Goal: Information Seeking & Learning: Find specific fact

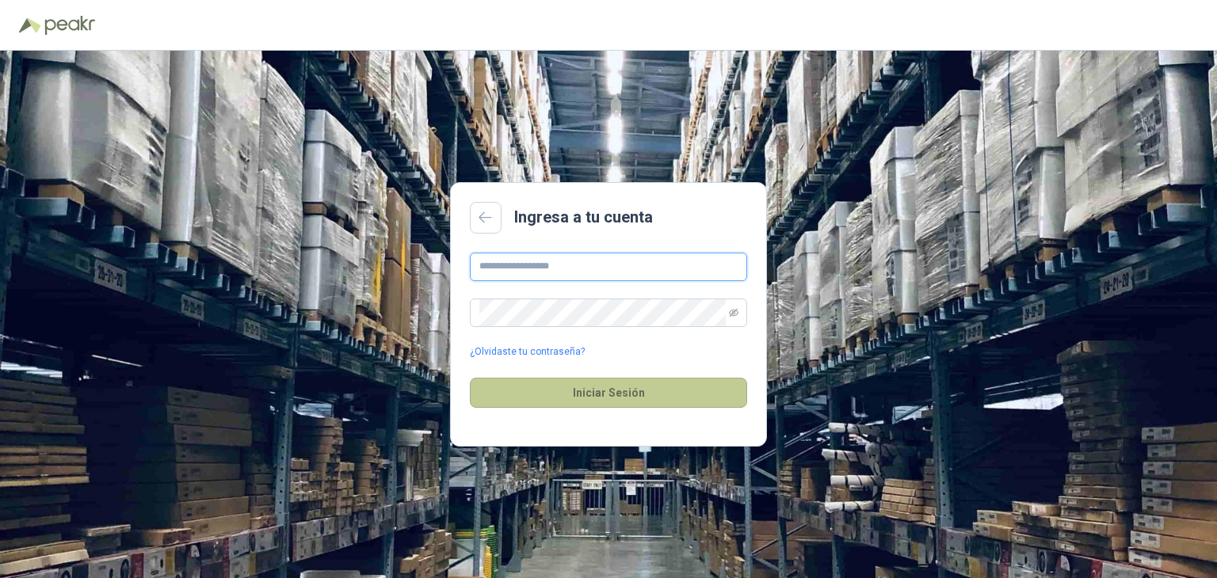
type input "**********"
click at [590, 399] on button "Iniciar Sesión" at bounding box center [608, 393] width 277 height 30
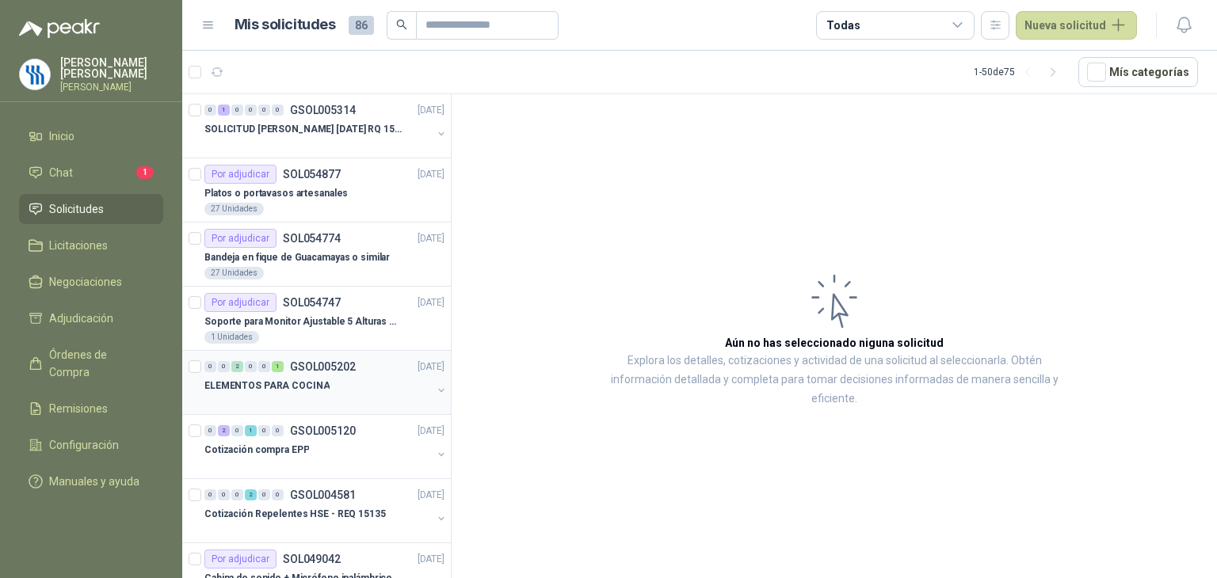
click at [295, 387] on p "ELEMENTOS PARA COCINA" at bounding box center [266, 386] width 125 height 15
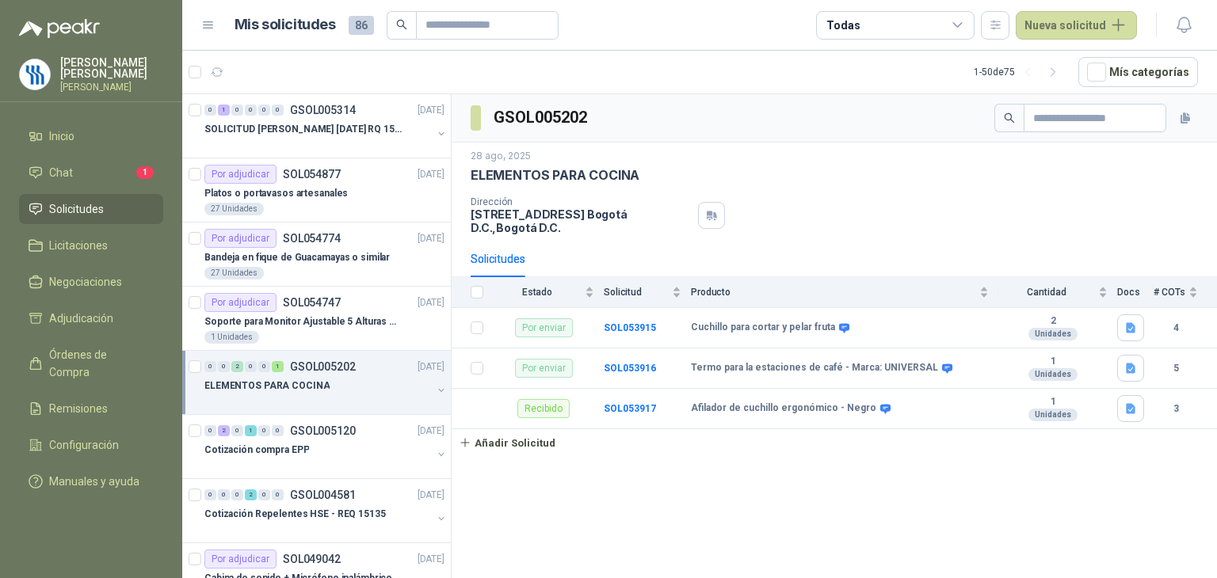
click at [613, 468] on div "GSOL005202 [DATE] ELEMENTOS PARA COCINA Dirección CRA 7 155C 20 PISO [GEOGRAPHI…" at bounding box center [834, 339] width 765 height 490
click at [770, 498] on div "GSOL005202 [DATE] ELEMENTOS PARA COCINA Dirección CRA 7 155C 20 PISO [GEOGRAPHI…" at bounding box center [834, 339] width 765 height 490
click at [636, 407] on b "SOL053917" at bounding box center [630, 408] width 52 height 11
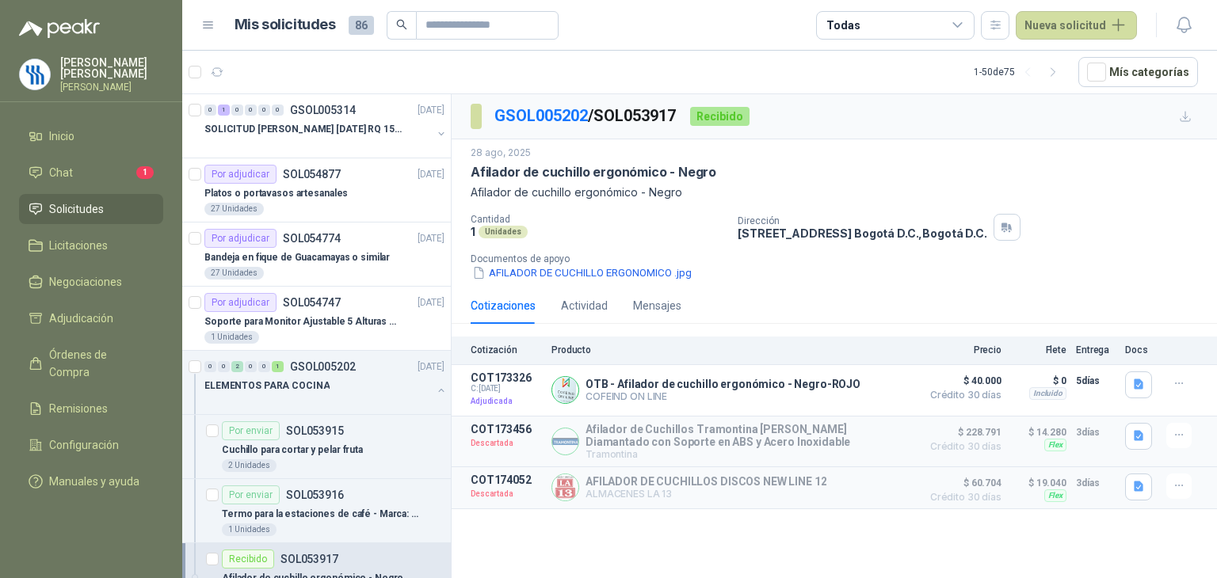
click at [743, 513] on div "GSOL005202 / SOL053917 Recibido [DATE] Afilador de cuchillo ergonómico - Negro …" at bounding box center [834, 339] width 765 height 490
click at [330, 505] on div "Termo para la estaciones de café - Marca: UNIVERSAL" at bounding box center [333, 514] width 223 height 19
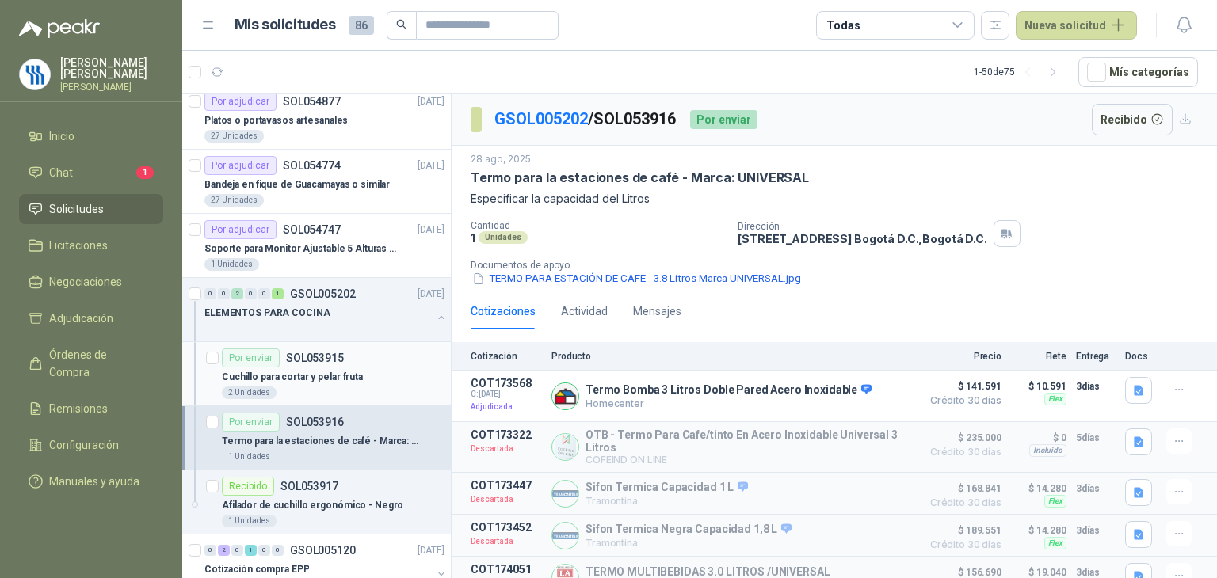
scroll to position [158, 0]
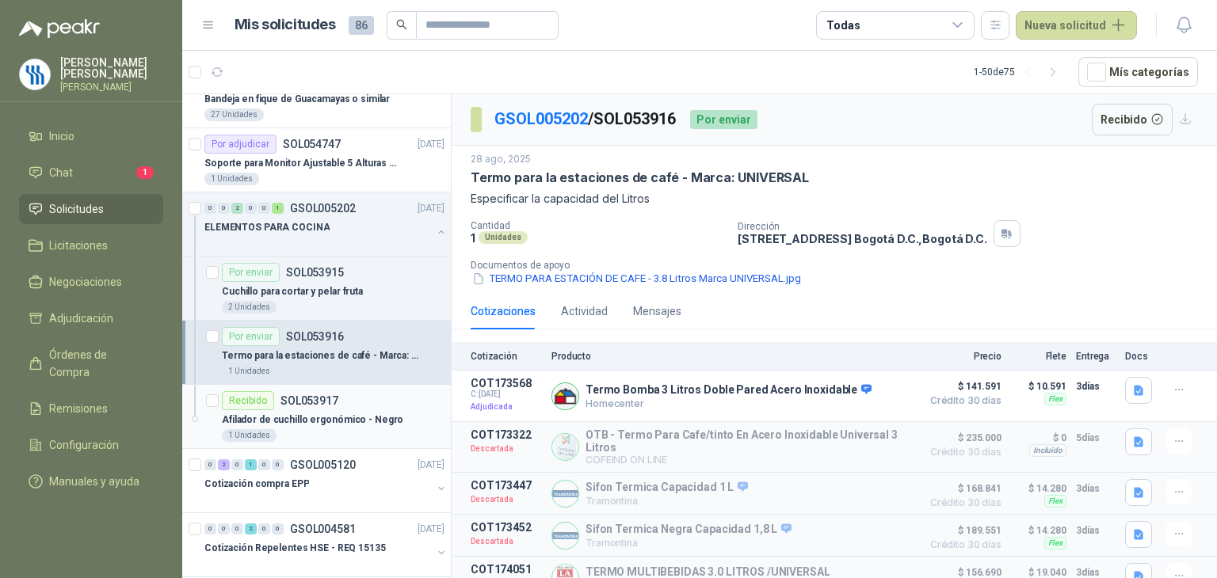
click at [314, 413] on p "Afilador de cuchillo ergonómico - Negro" at bounding box center [312, 420] width 181 height 15
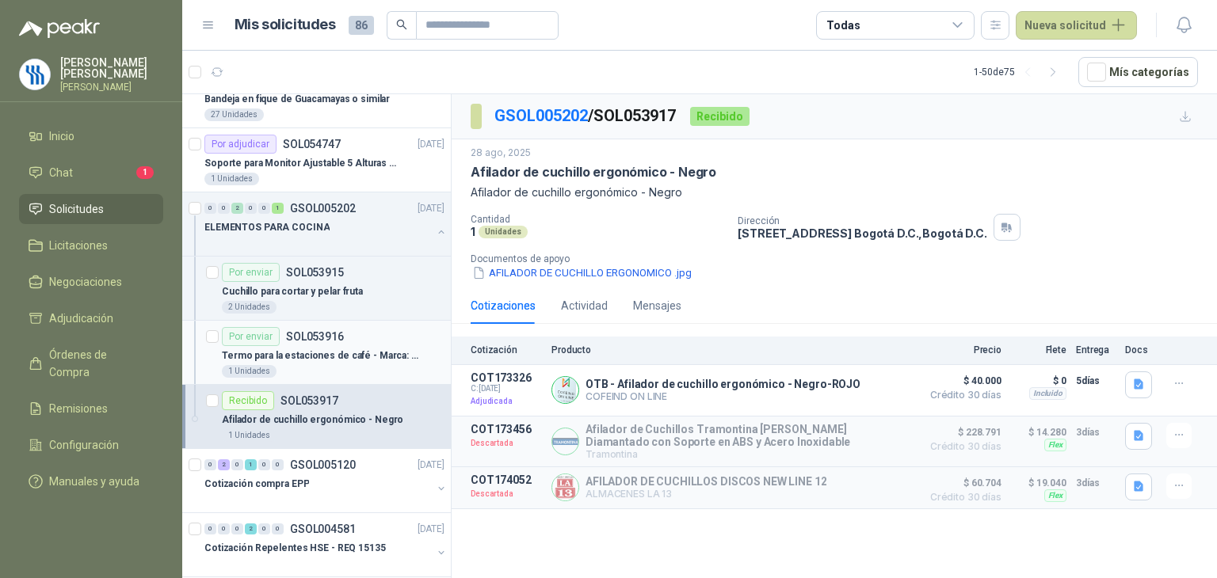
click at [335, 346] on div "Termo para la estaciones de café - Marca: UNIVERSAL" at bounding box center [333, 355] width 223 height 19
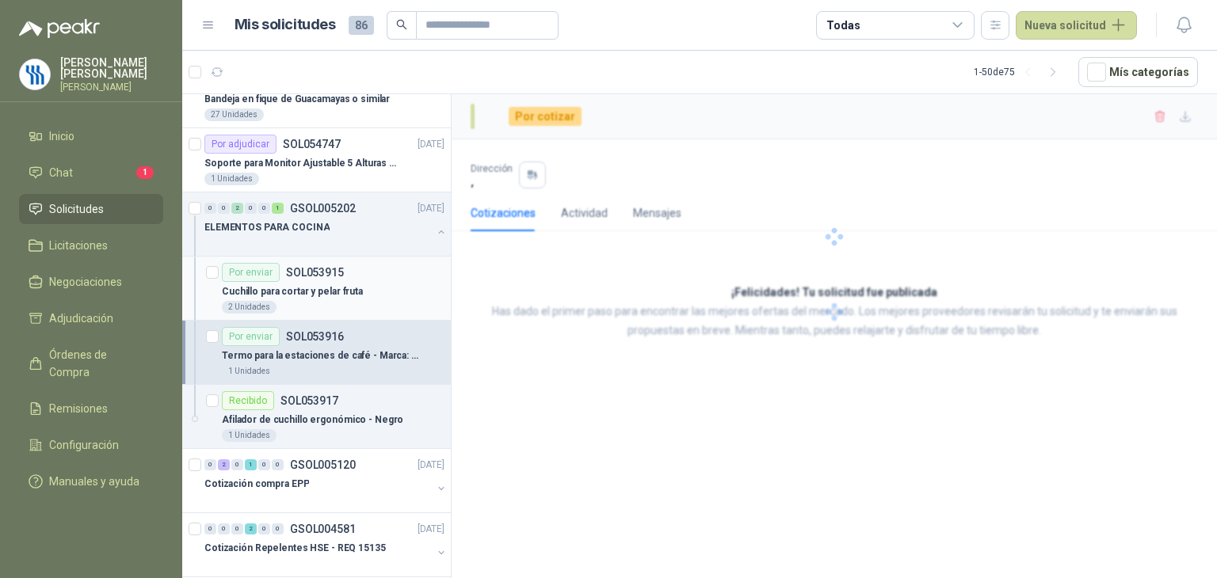
click at [323, 277] on p "SOL053915" at bounding box center [315, 272] width 58 height 11
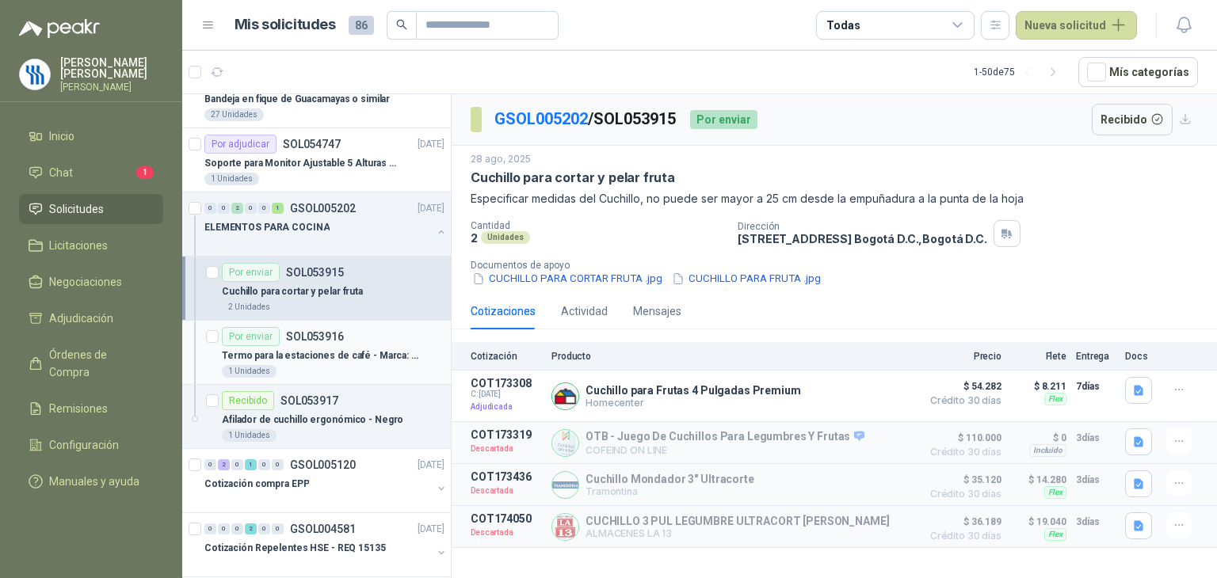
click at [332, 362] on div "Termo para la estaciones de café - Marca: UNIVERSAL" at bounding box center [333, 355] width 223 height 19
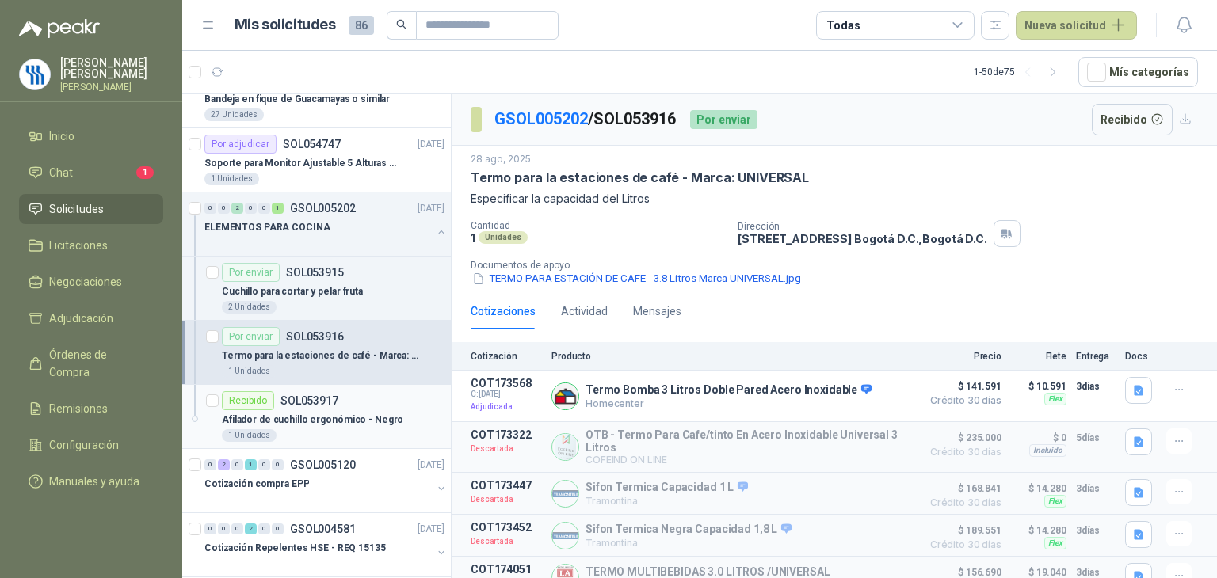
click at [295, 413] on p "Afilador de cuchillo ergonómico - Negro" at bounding box center [312, 420] width 181 height 15
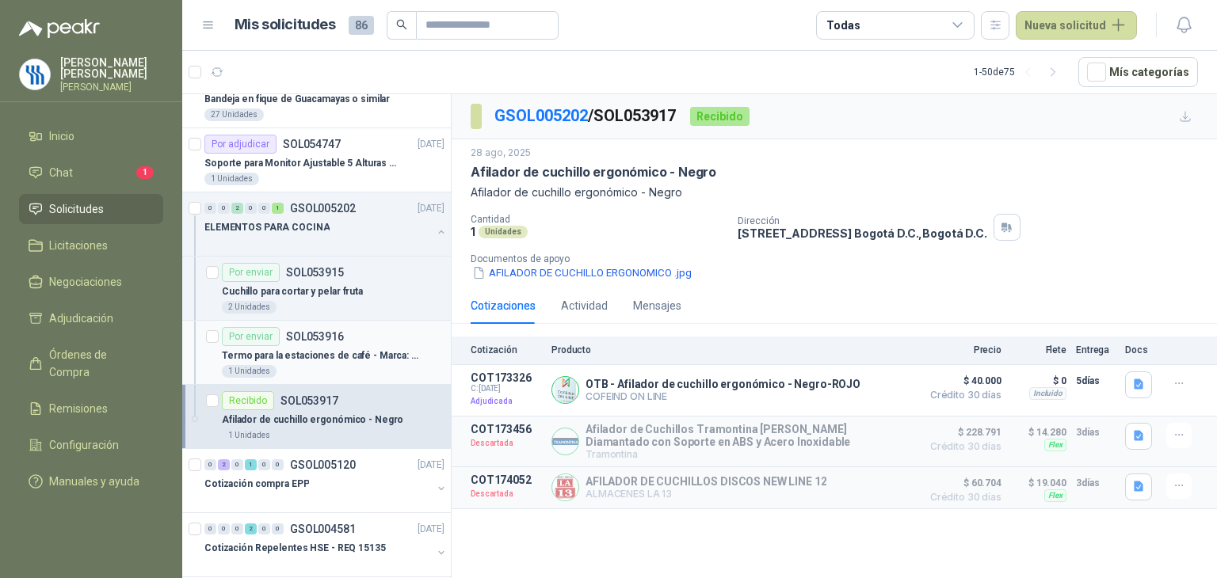
click at [308, 349] on p "Termo para la estaciones de café - Marca: UNIVERSAL" at bounding box center [320, 356] width 197 height 15
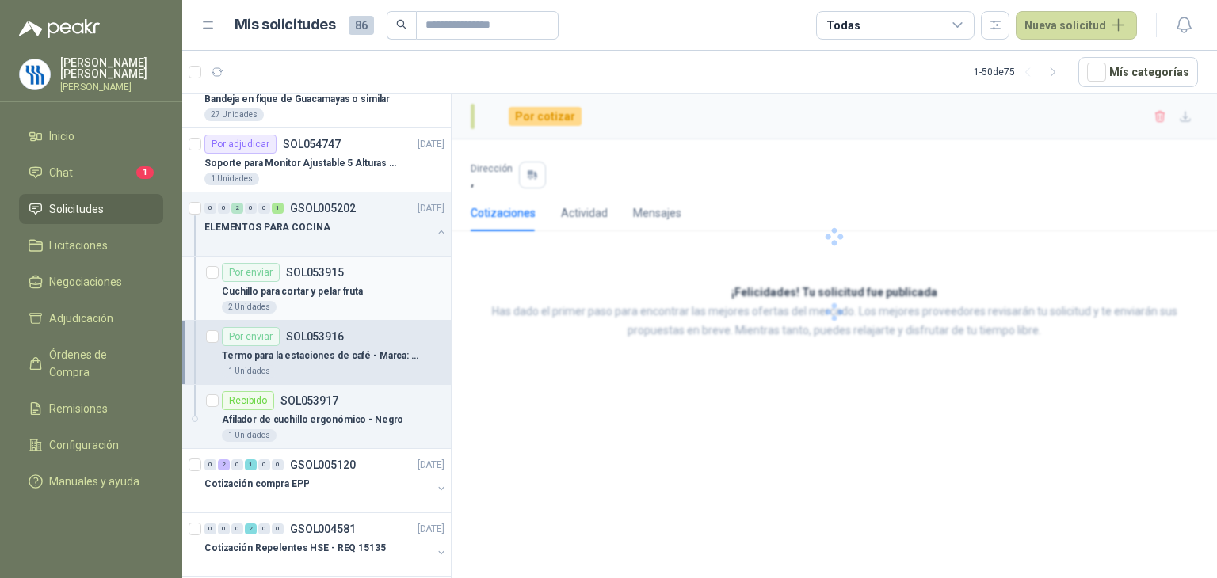
click at [338, 286] on p "Cuchillo para cortar y pelar fruta" at bounding box center [292, 291] width 141 height 15
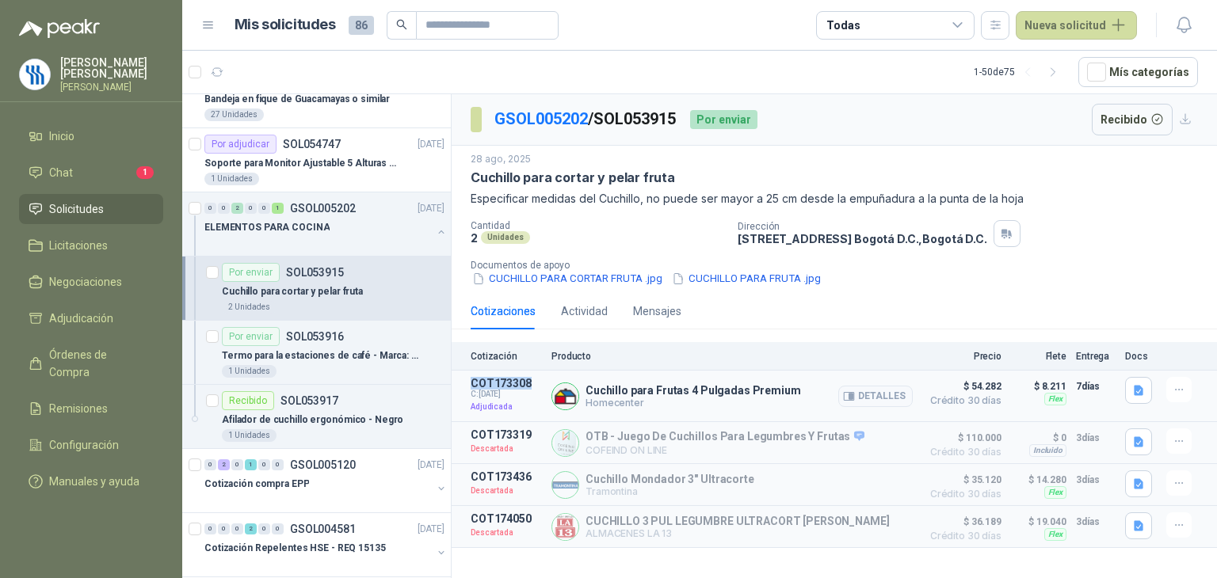
drag, startPoint x: 533, startPoint y: 381, endPoint x: 468, endPoint y: 387, distance: 64.4
click at [468, 387] on article "COT173308 C: [DATE] Adjudicada Cuchillo para Frutas 4 Pulgadas Premium Homecent…" at bounding box center [834, 397] width 765 height 52
copy p "COT173308"
drag, startPoint x: 685, startPoint y: 120, endPoint x: 602, endPoint y: 124, distance: 82.5
click at [602, 124] on p "GSOL005202 / SOL053915" at bounding box center [585, 119] width 183 height 25
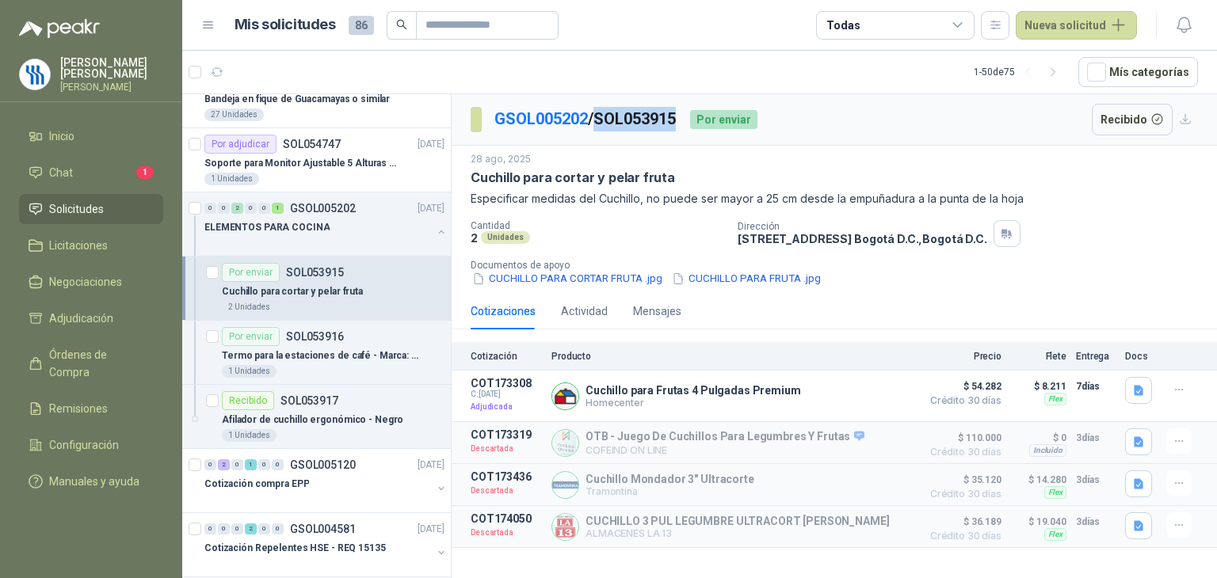
copy p "SOL053915"
click at [309, 356] on p "Termo para la estaciones de café - Marca: UNIVERSAL" at bounding box center [320, 356] width 197 height 15
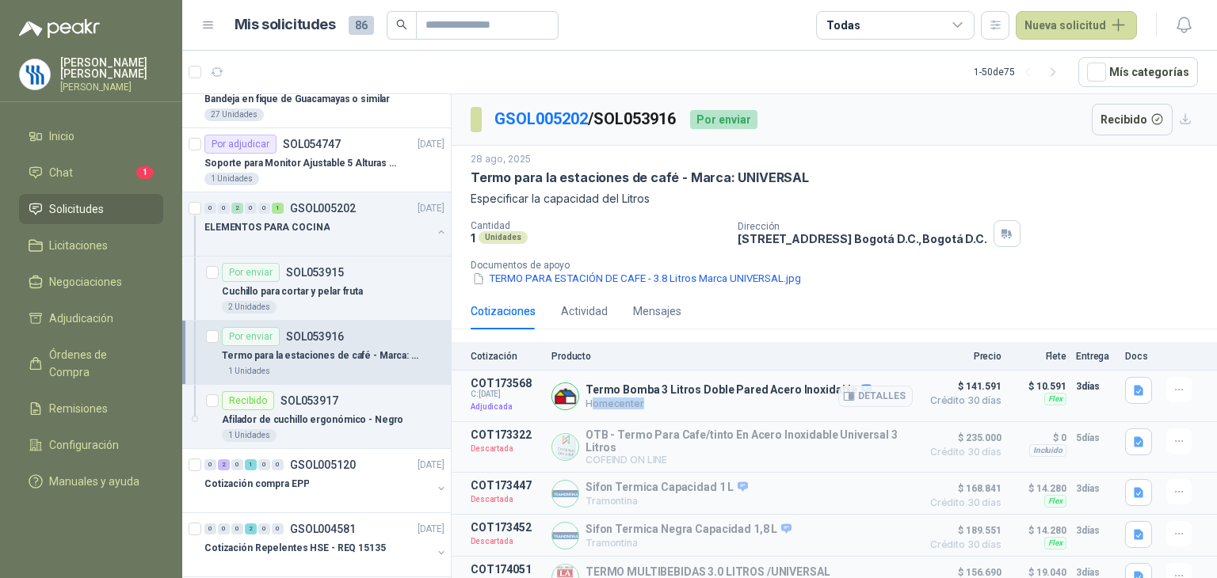
drag, startPoint x: 642, startPoint y: 401, endPoint x: 591, endPoint y: 400, distance: 50.7
click at [591, 400] on p "Homecenter" at bounding box center [729, 404] width 286 height 12
click at [697, 417] on article "COT173568 C: [DATE] Adjudicada Termo Bomba 3 Litros Doble Pared Acero Inoxidabl…" at bounding box center [834, 397] width 765 height 52
drag, startPoint x: 517, startPoint y: 384, endPoint x: 467, endPoint y: 387, distance: 50.0
click at [467, 387] on article "COT173568 C: [DATE] Adjudicada Termo Bomba 3 Litros Doble Pared Acero Inoxidabl…" at bounding box center [834, 397] width 765 height 52
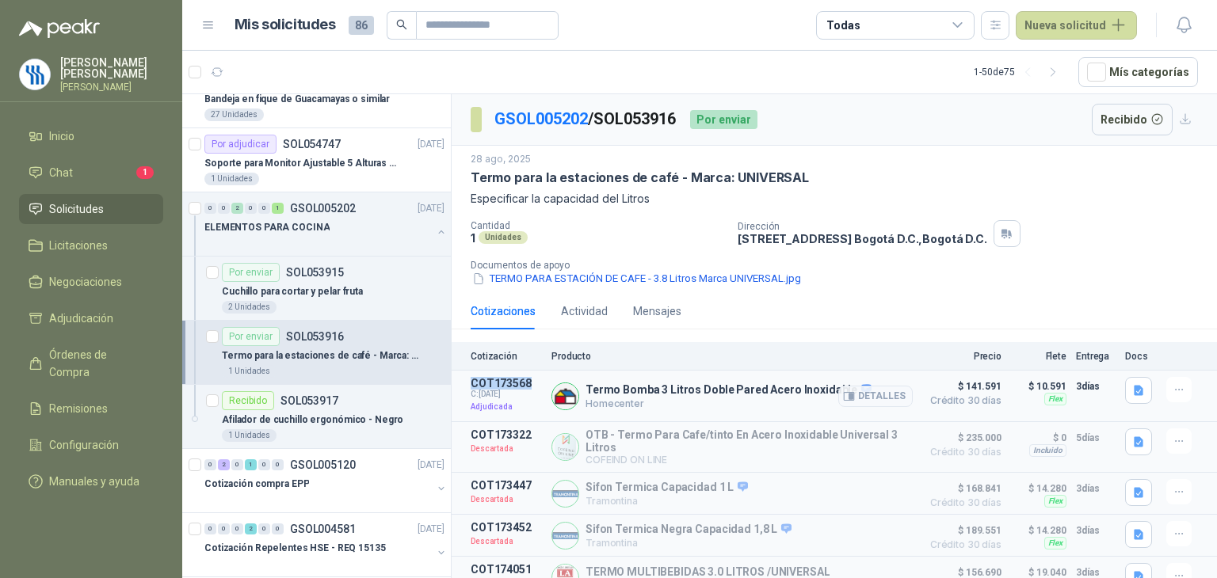
copy p "COT173568"
drag, startPoint x: 688, startPoint y: 119, endPoint x: 609, endPoint y: 124, distance: 79.4
click at [609, 124] on div "GSOL005202 / SOL053916 Por enviar" at bounding box center [614, 120] width 287 height 32
drag, startPoint x: 605, startPoint y: 121, endPoint x: 686, endPoint y: 109, distance: 82.5
click at [678, 109] on p "GSOL005202 / SOL053916" at bounding box center [585, 119] width 183 height 25
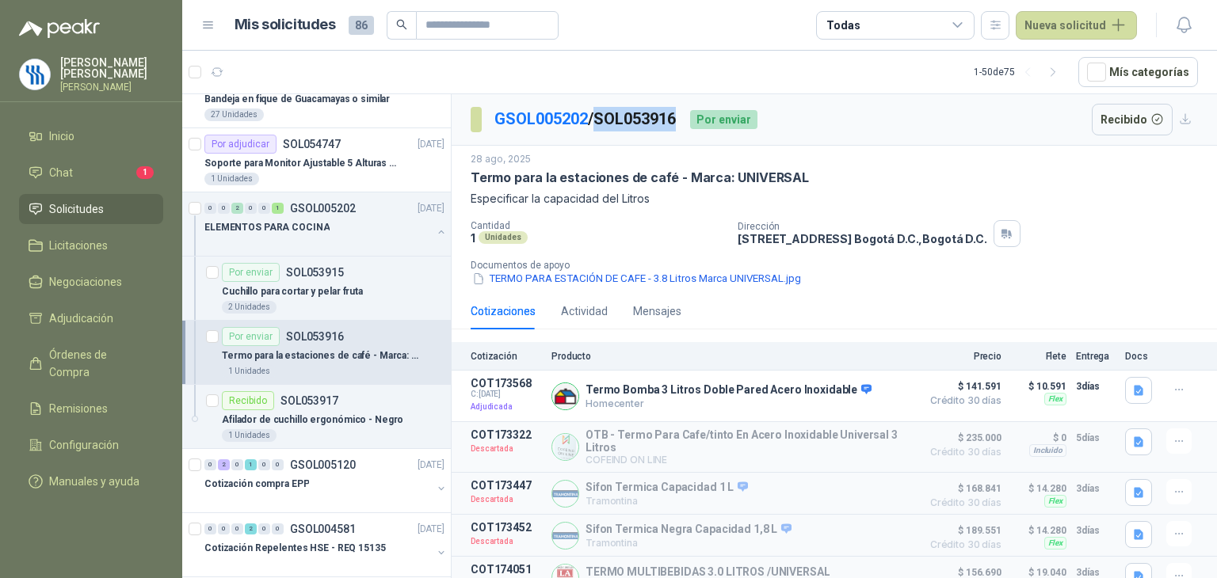
copy p "SOL053916"
click at [286, 439] on div "1 Unidades" at bounding box center [333, 435] width 223 height 13
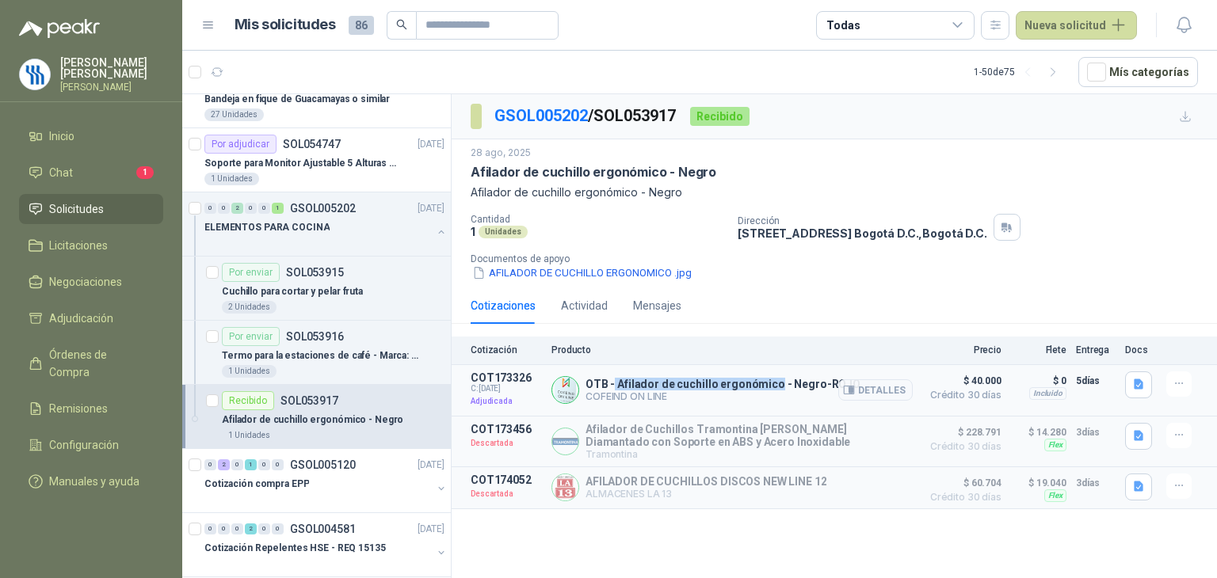
drag, startPoint x: 614, startPoint y: 385, endPoint x: 773, endPoint y: 384, distance: 158.5
click at [773, 384] on p "OTB - Afilador de cuchillo ergonómico - Negro-ROJO" at bounding box center [723, 384] width 275 height 13
copy p "Afilador de cuchillo ergonómico"
click at [653, 387] on p "OTB - Afilador de cuchillo ergonómico - Negro-ROJO" at bounding box center [723, 384] width 275 height 13
drag, startPoint x: 628, startPoint y: 384, endPoint x: 707, endPoint y: 383, distance: 79.2
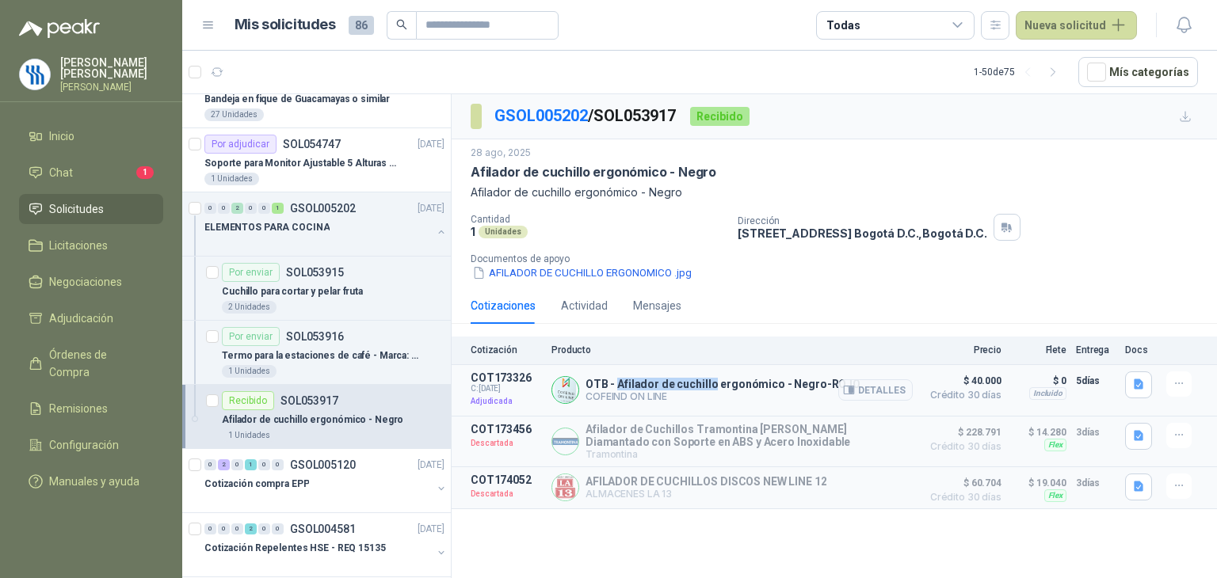
click at [707, 383] on p "OTB - Afilador de cuchillo ergonómico - Negro-ROJO" at bounding box center [723, 384] width 275 height 13
copy p "Afilador de cuchillo"
drag, startPoint x: 666, startPoint y: 398, endPoint x: 587, endPoint y: 405, distance: 78.8
click at [587, 405] on div "OTB - Afilador de cuchillo ergonómico - Negro-ROJO COFEIND ON LINE Detalles" at bounding box center [732, 391] width 361 height 38
copy p "COFEIND ON LINE"
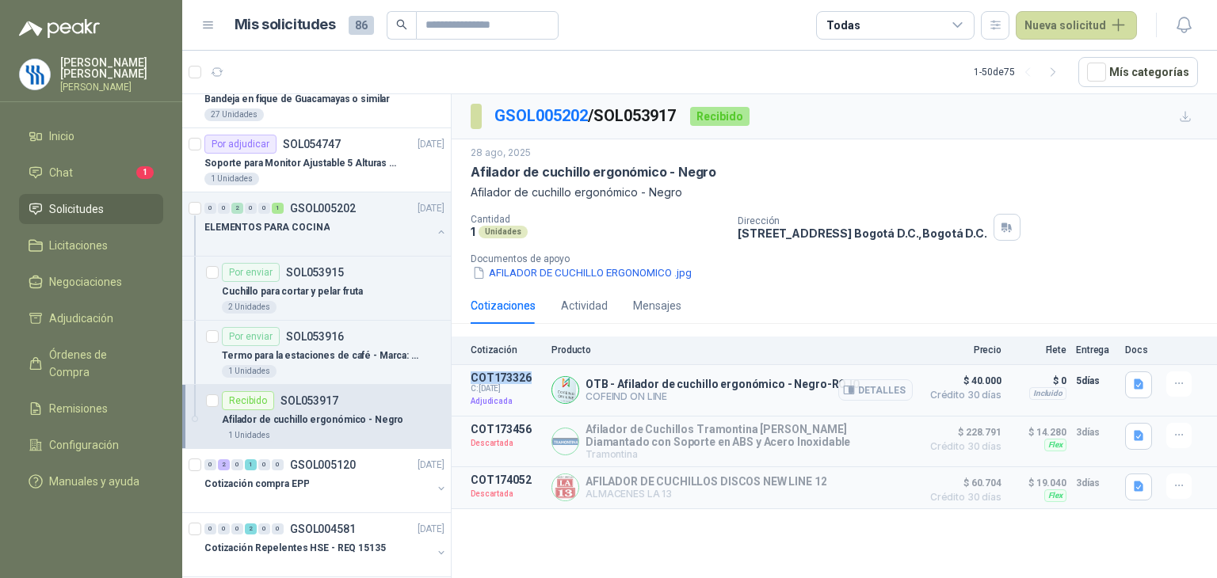
drag, startPoint x: 529, startPoint y: 378, endPoint x: 468, endPoint y: 378, distance: 61.0
click at [468, 378] on article "COT173326 C: [DATE] Adjudicada OTB - Afilador de cuchillo ergonómico - Negro-RO…" at bounding box center [834, 391] width 765 height 52
copy p "COT173326"
drag, startPoint x: 688, startPoint y: 109, endPoint x: 605, endPoint y: 132, distance: 86.3
click at [605, 132] on div "GSOL005202 / SOL053917 Recibido" at bounding box center [834, 116] width 765 height 45
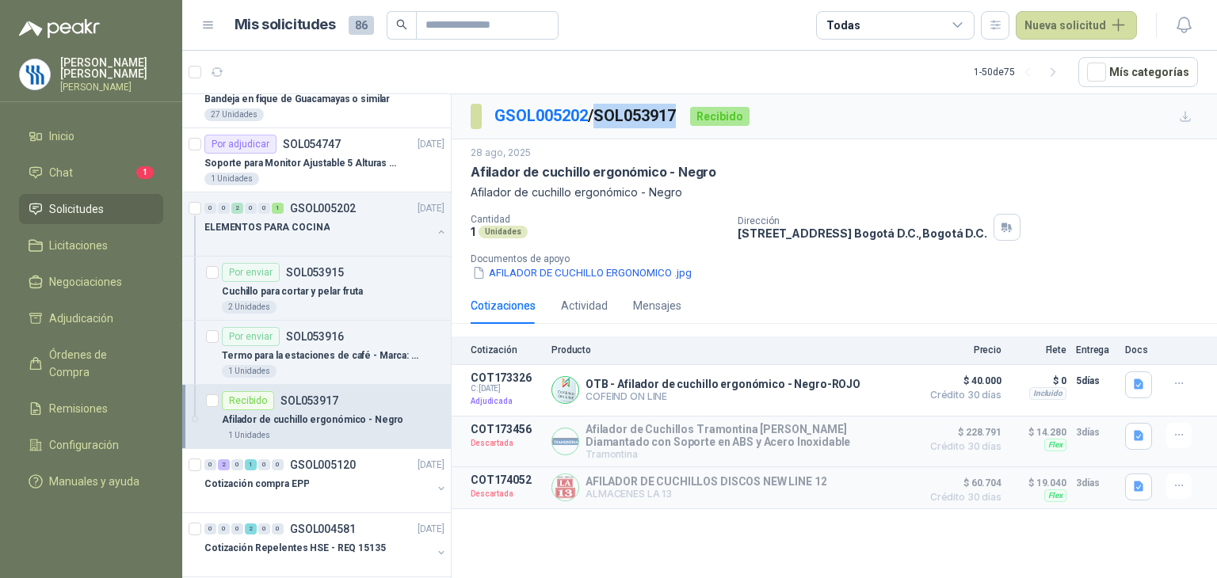
copy p "SOL053917"
click at [361, 353] on p "Termo para la estaciones de café - Marca: UNIVERSAL" at bounding box center [320, 356] width 197 height 15
